Goal: Find specific page/section

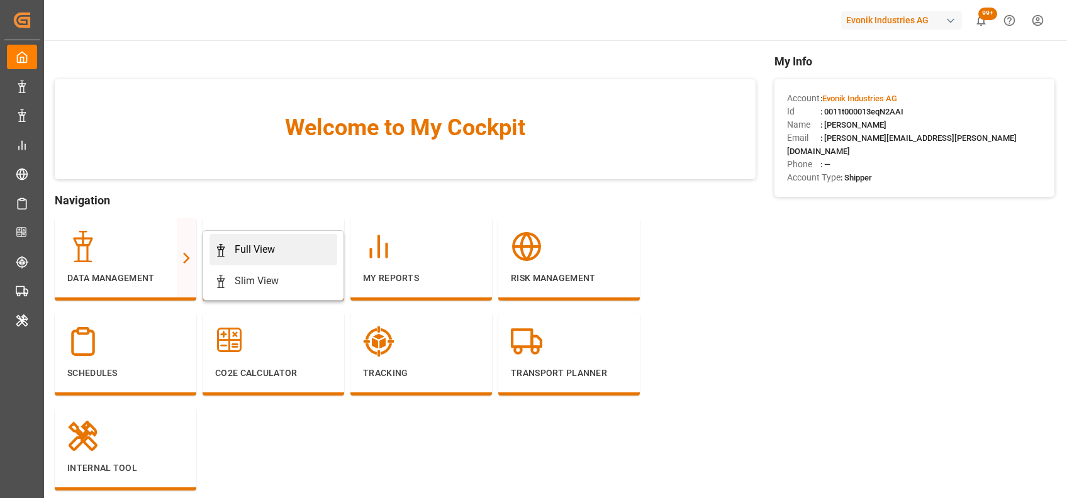
click at [237, 254] on div "Full View" at bounding box center [255, 249] width 40 height 15
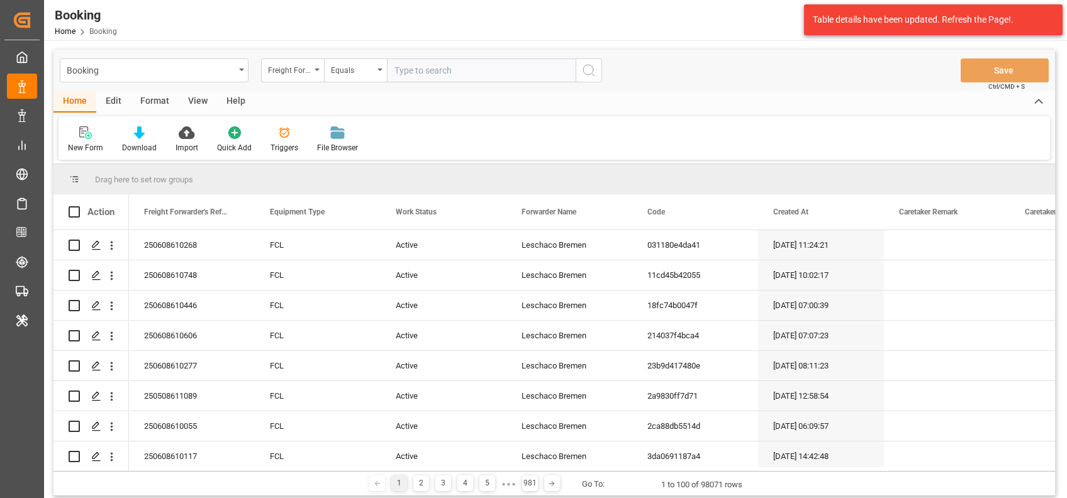
click at [157, 102] on div "Format" at bounding box center [155, 101] width 48 height 21
click at [79, 144] on div "Filter Rows" at bounding box center [86, 147] width 37 height 11
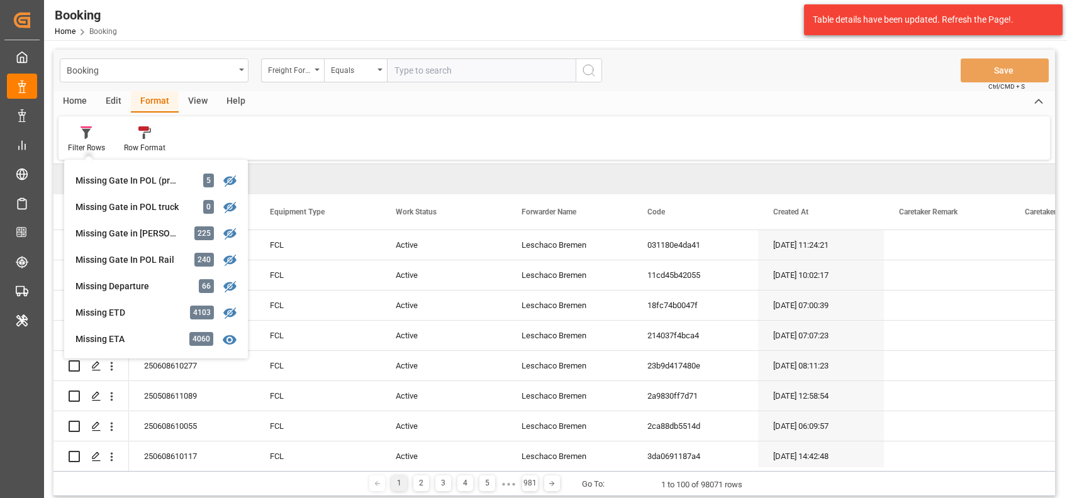
scroll to position [211, 0]
click at [139, 284] on div "Missing Departure" at bounding box center [131, 284] width 110 height 13
